Goal: Obtain resource: Obtain resource

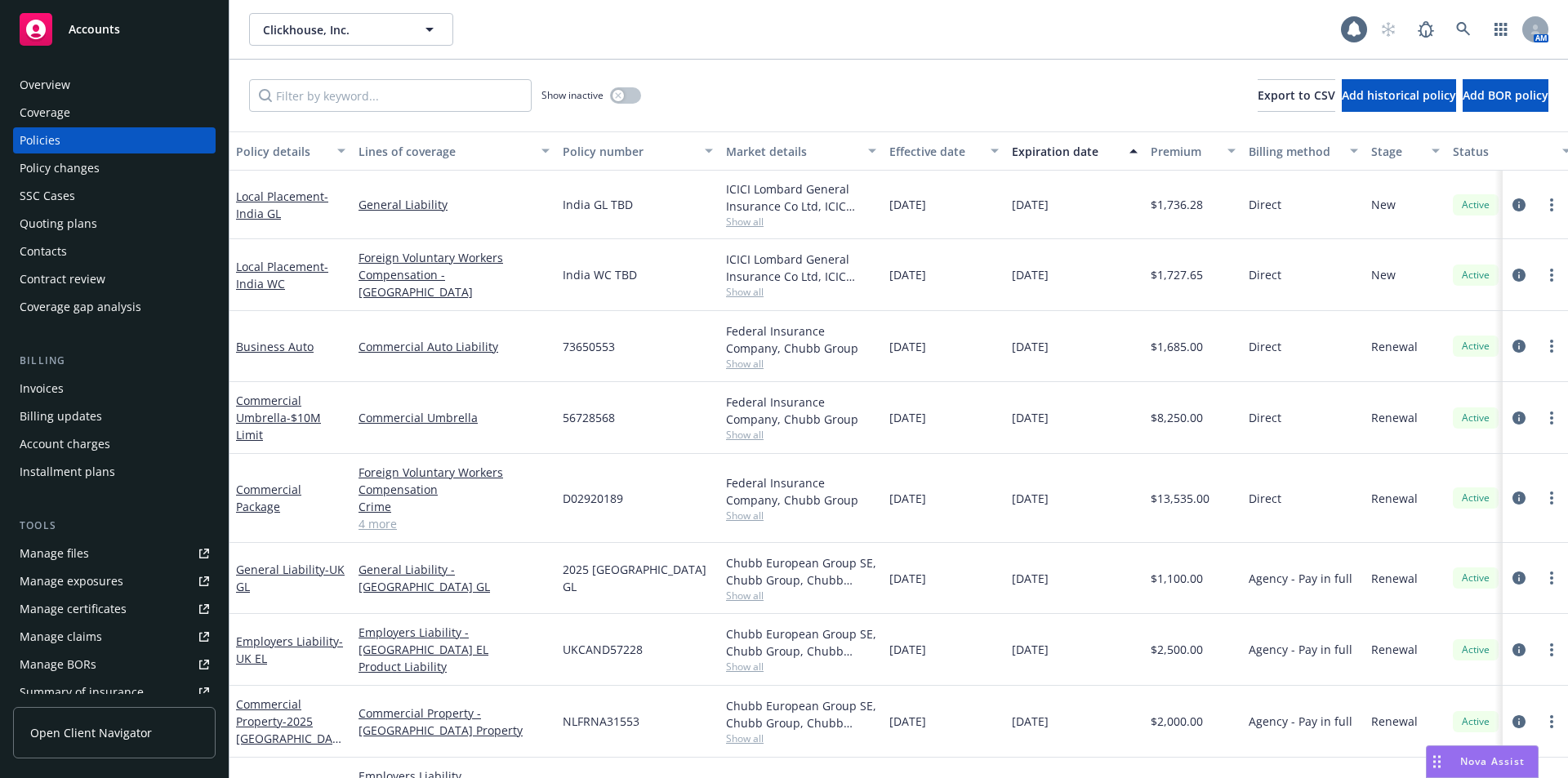
scroll to position [0, 250]
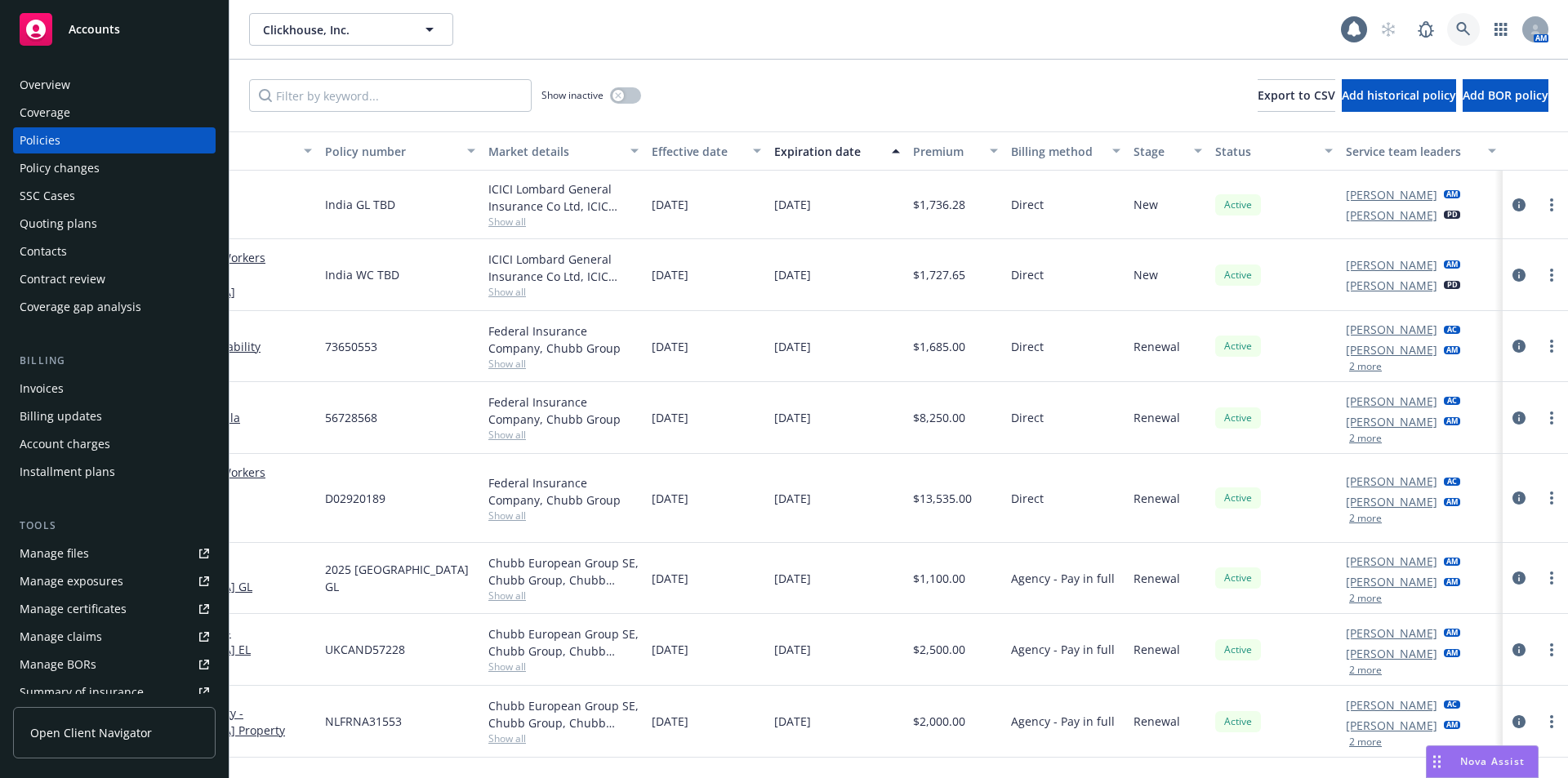
click at [1462, 34] on icon at bounding box center [1464, 29] width 15 height 15
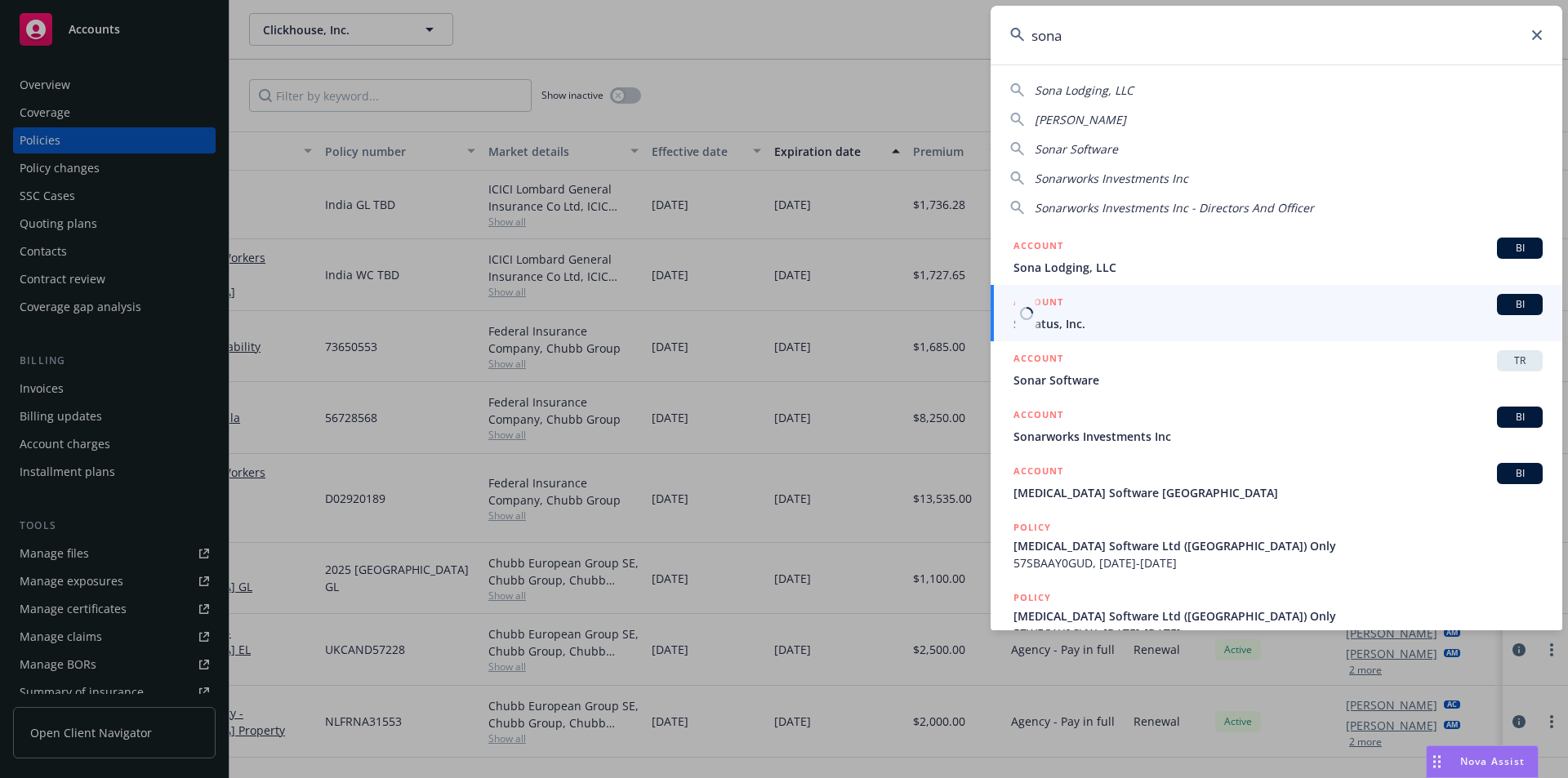
type input "sona"
click at [1108, 328] on span "Sonatus, Inc." at bounding box center [1278, 323] width 530 height 17
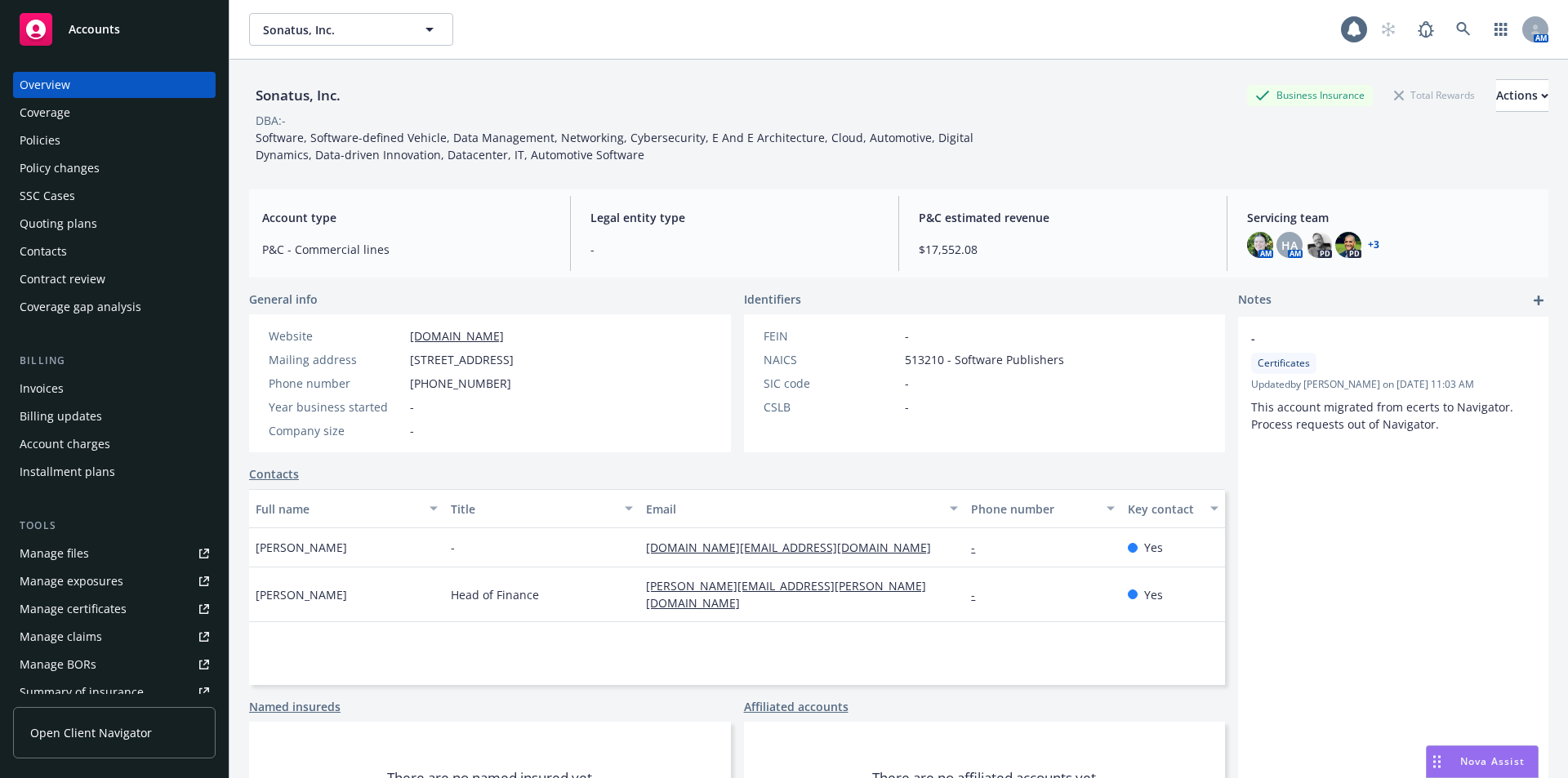
click at [56, 216] on div "Quoting plans" at bounding box center [59, 224] width 78 height 26
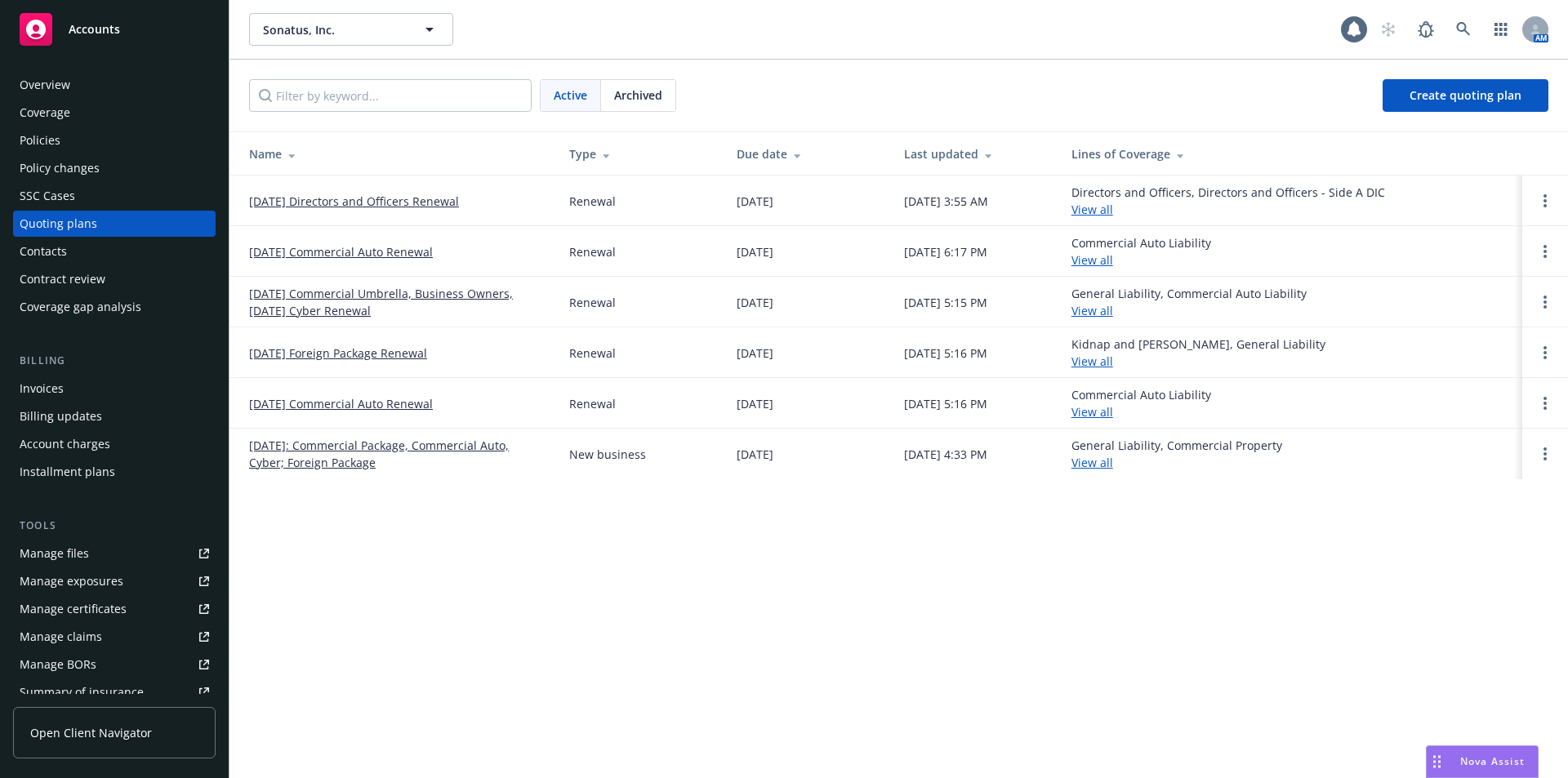
click at [392, 296] on link "[DATE] Commercial Umbrella, Business Owners, [DATE] Cyber Renewal" at bounding box center [396, 302] width 294 height 35
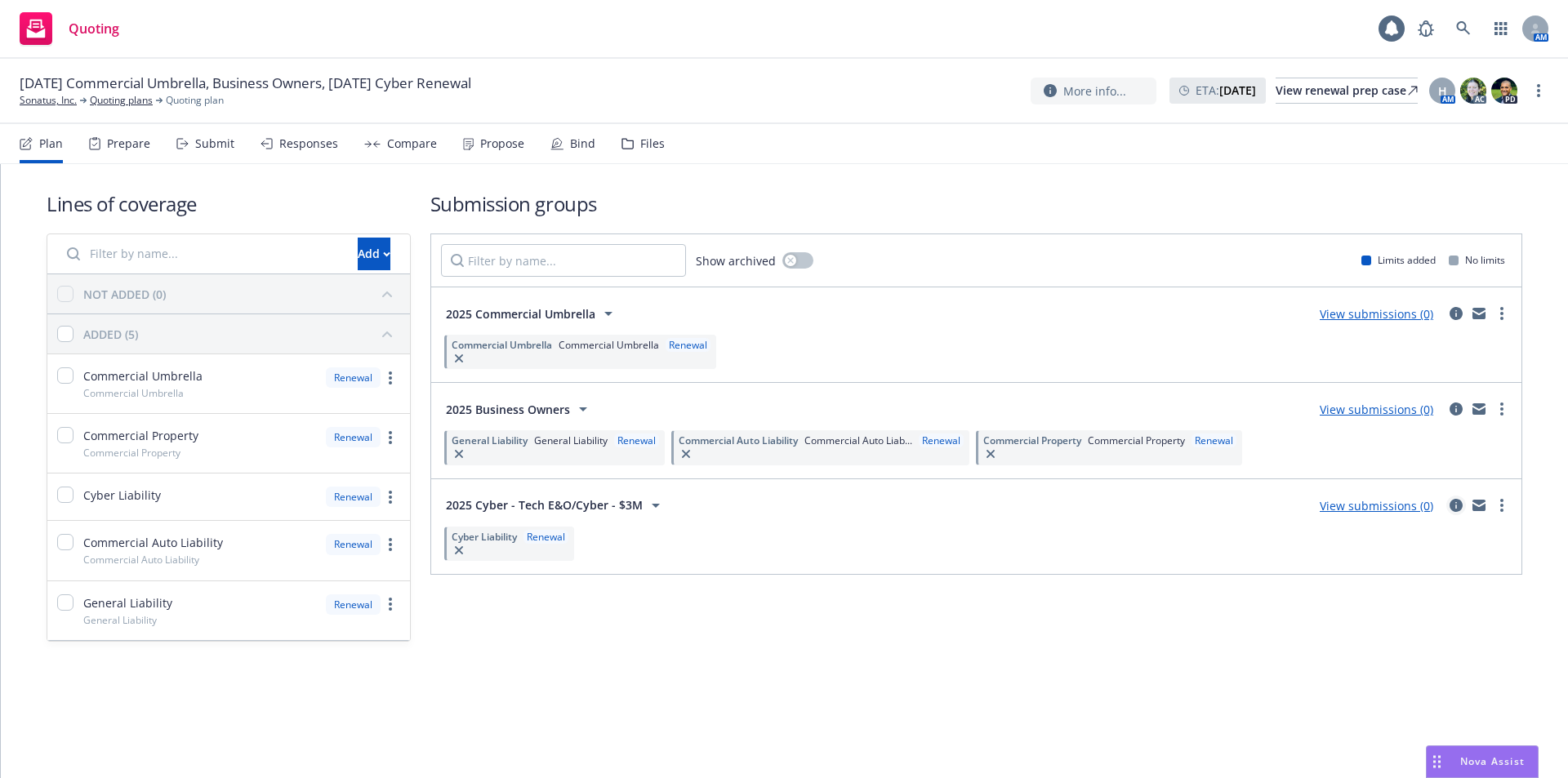
click at [1458, 506] on icon "circleInformation" at bounding box center [1456, 505] width 13 height 13
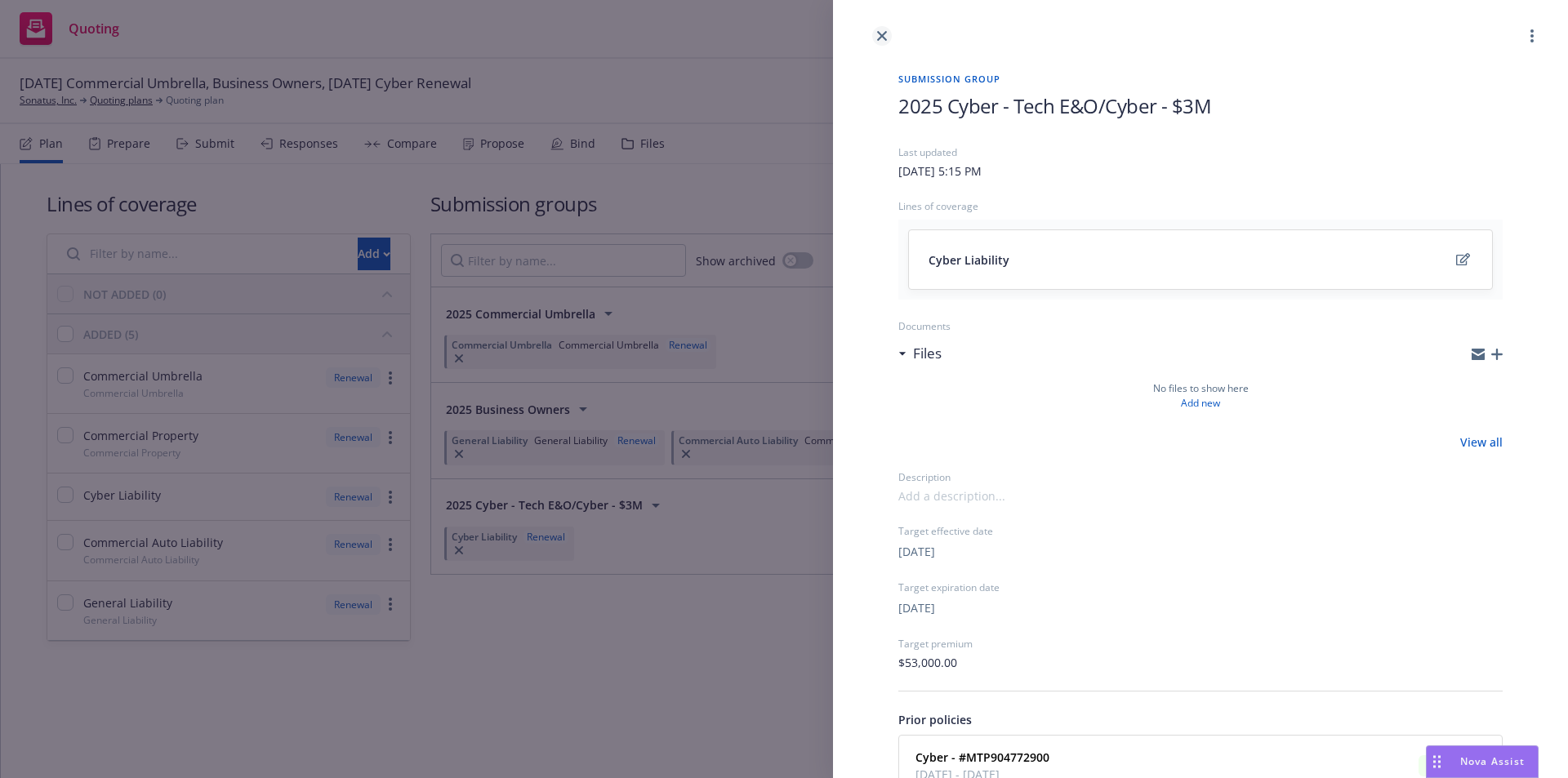
click at [880, 43] on link "close" at bounding box center [882, 36] width 20 height 20
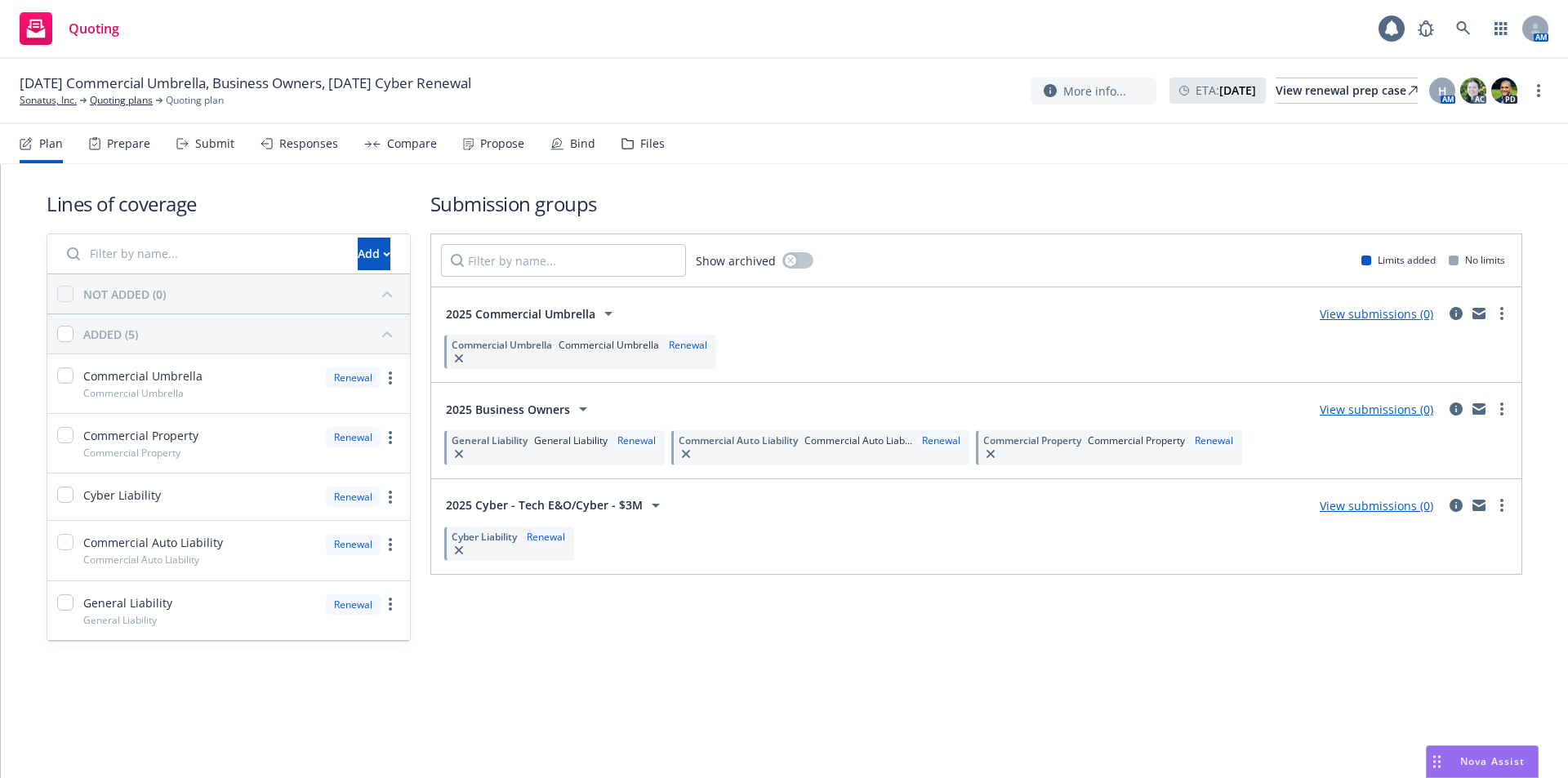
click at [631, 147] on div "Files" at bounding box center [644, 143] width 44 height 39
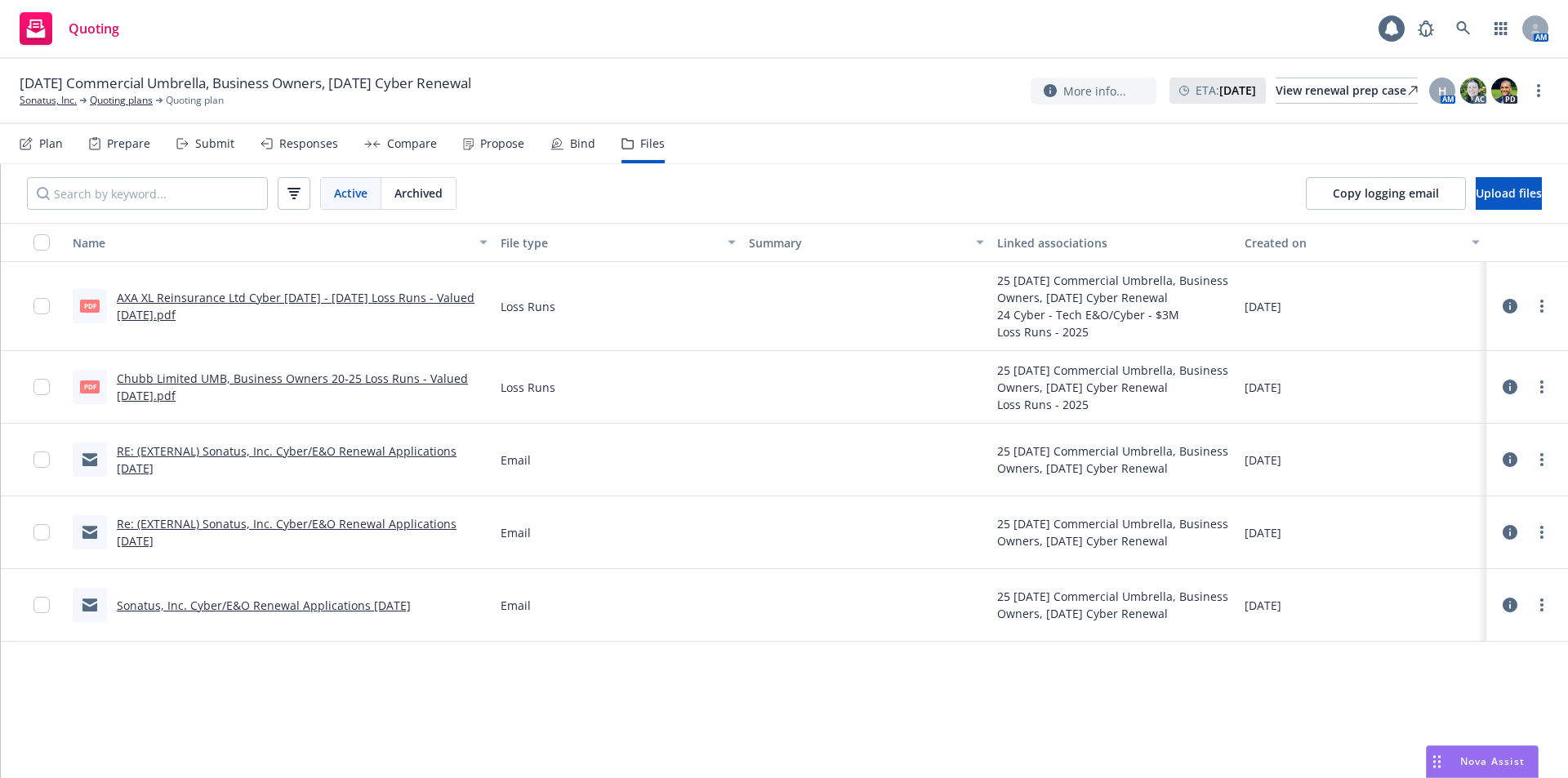
click at [419, 444] on link "RE: (EXTERNAL) Sonatus, Inc. Cyber/E&O Renewal Applications 8/30/2025" at bounding box center [287, 459] width 340 height 33
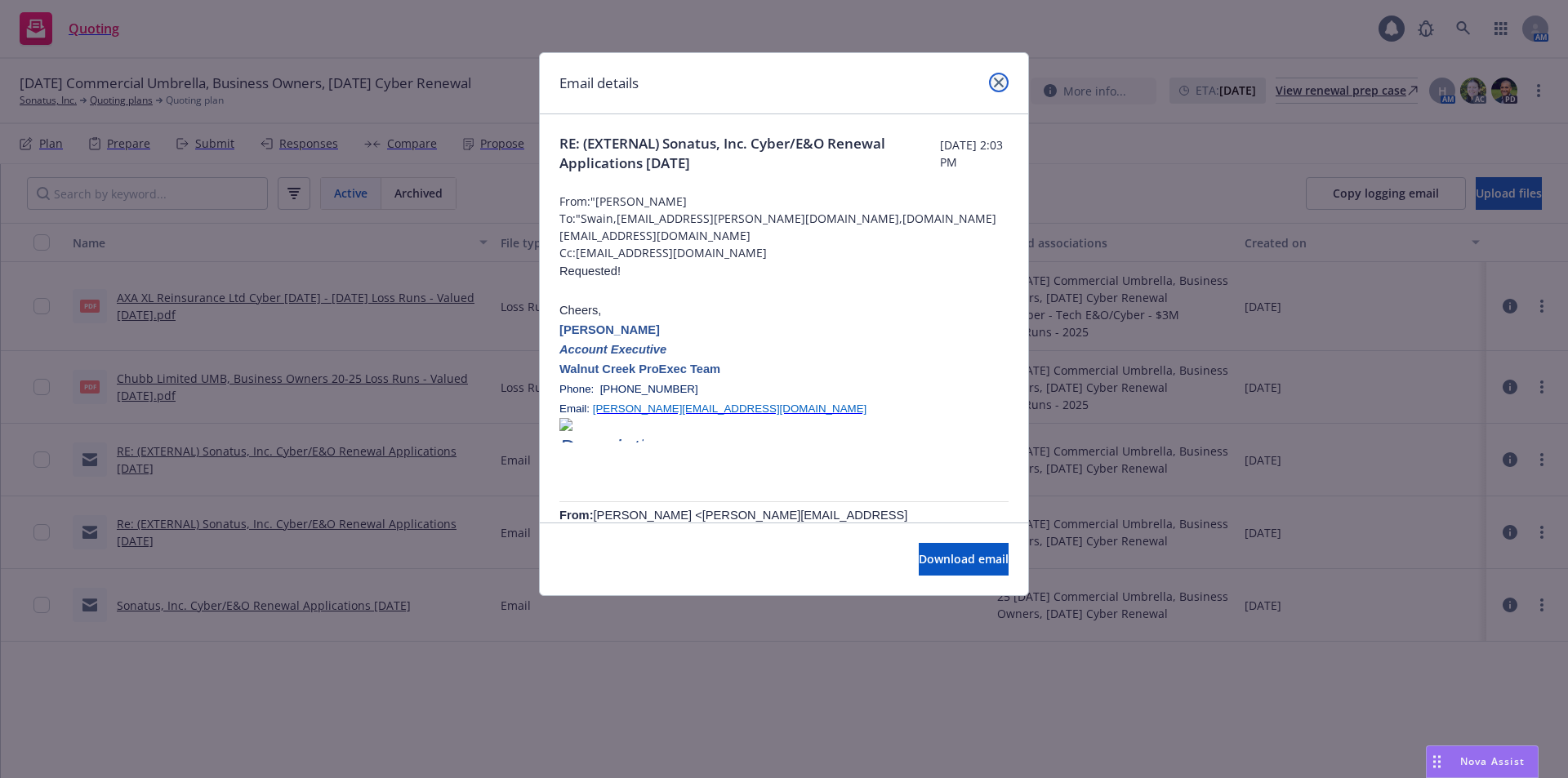
click at [997, 80] on icon "close" at bounding box center [999, 82] width 10 height 10
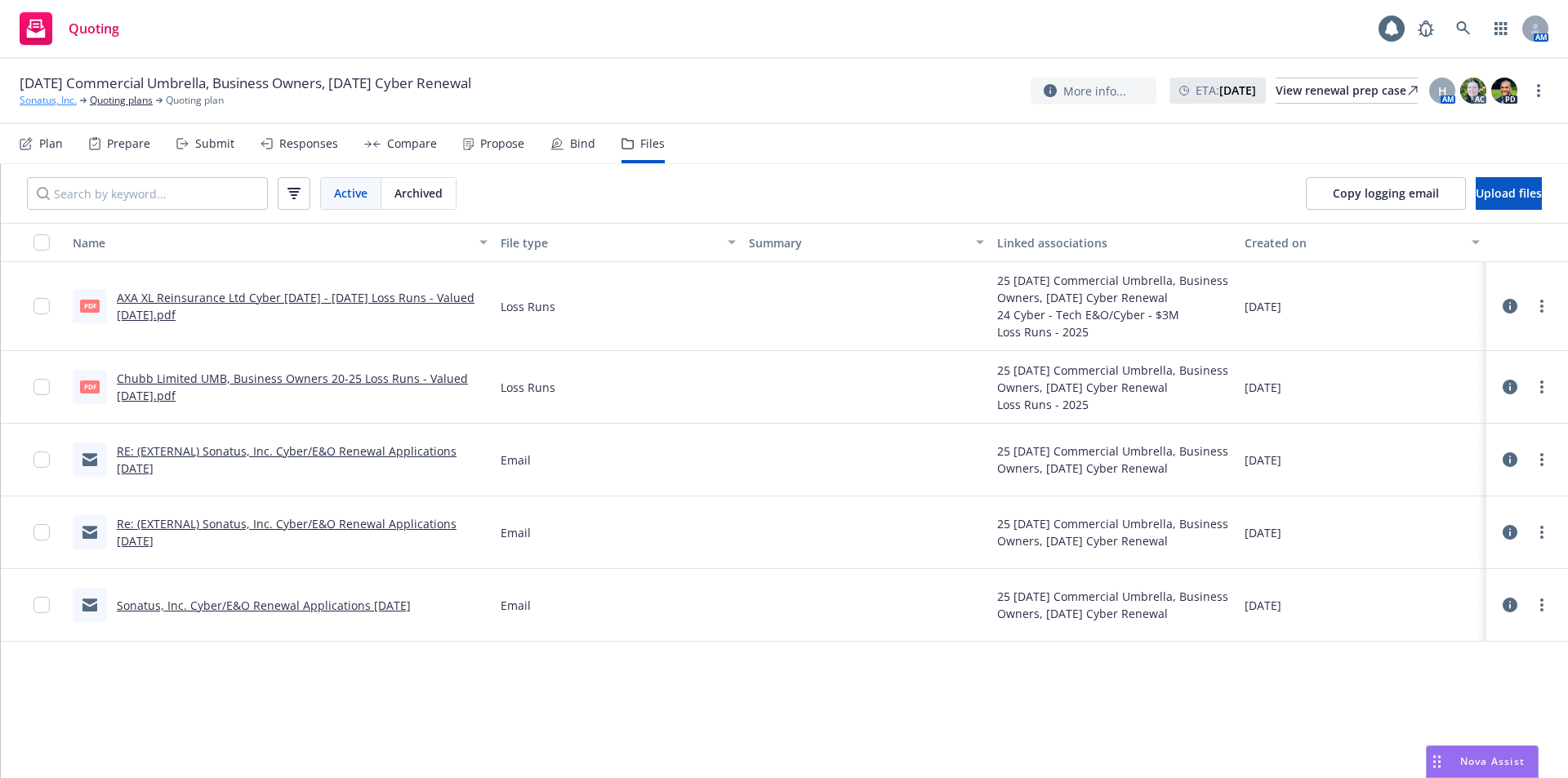
click at [46, 99] on link "Sonatus, Inc." at bounding box center [49, 100] width 58 height 15
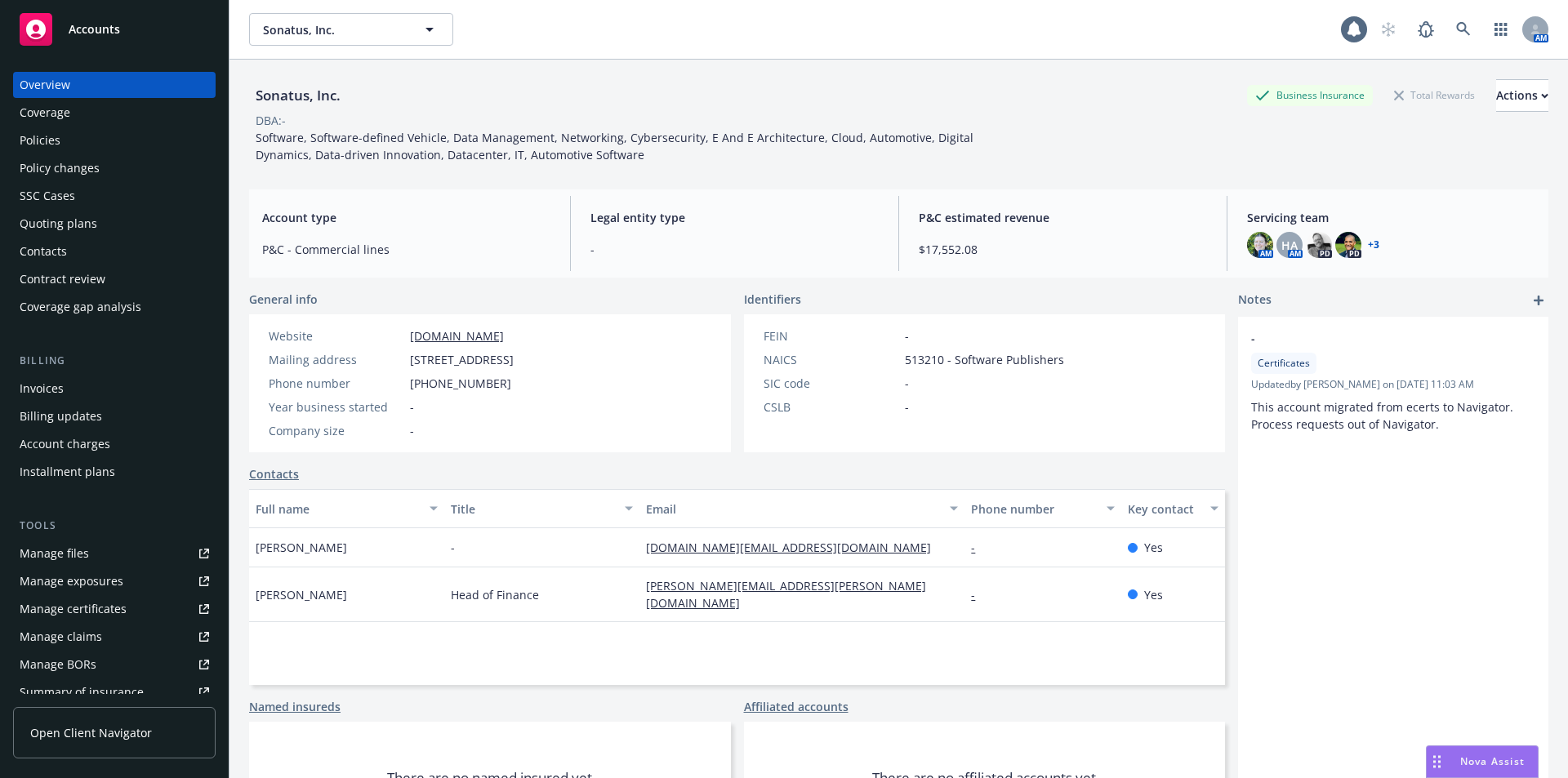
click at [53, 140] on div "Policies" at bounding box center [40, 140] width 41 height 26
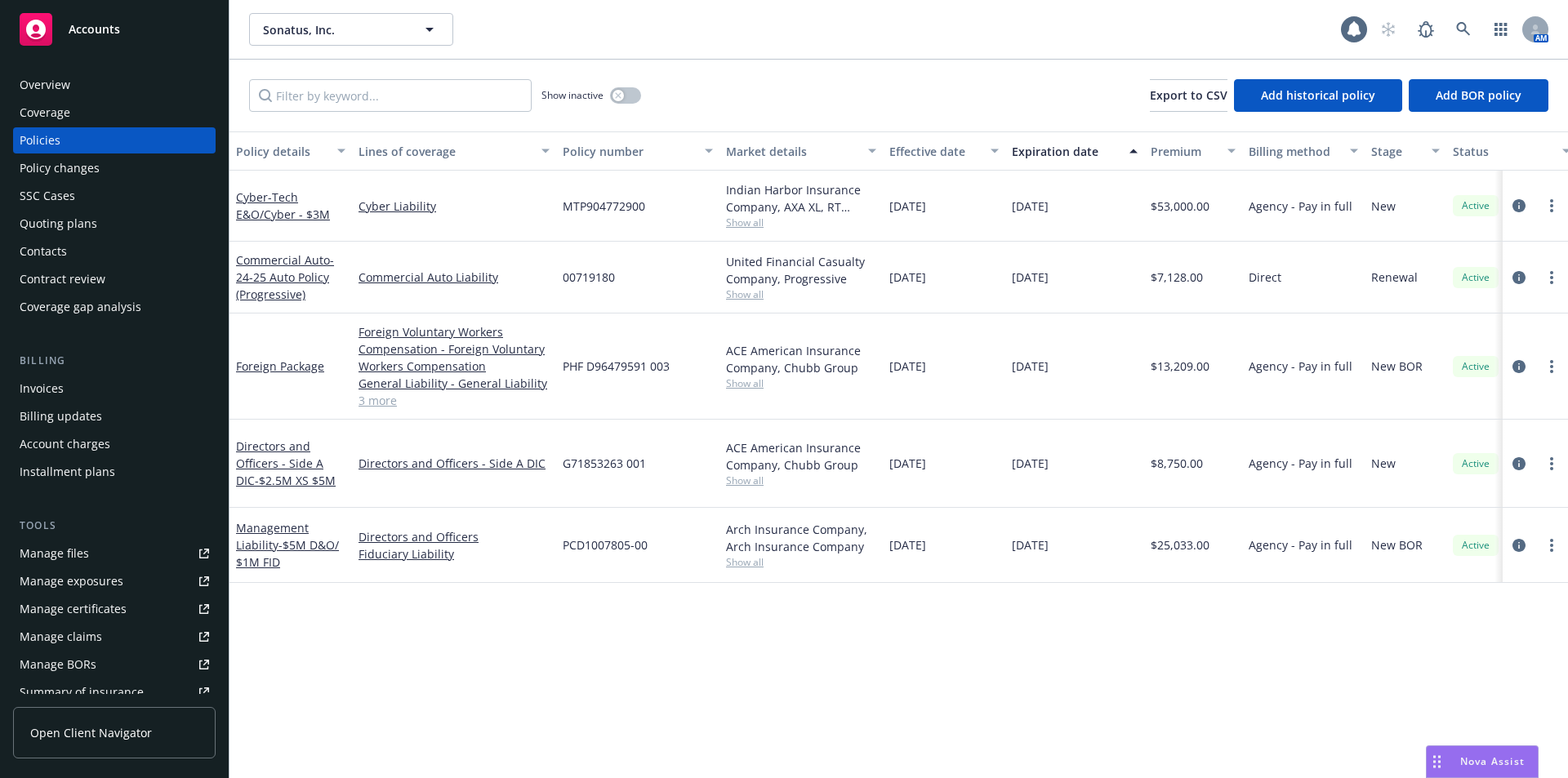
click at [732, 296] on span "Show all" at bounding box center [801, 294] width 150 height 14
click at [324, 646] on div "Policy details Lines of coverage Policy number Market details Effective date Ex…" at bounding box center [898, 454] width 1338 height 647
click at [67, 555] on div "Manage files" at bounding box center [55, 553] width 70 height 26
